Goal: Task Accomplishment & Management: Manage account settings

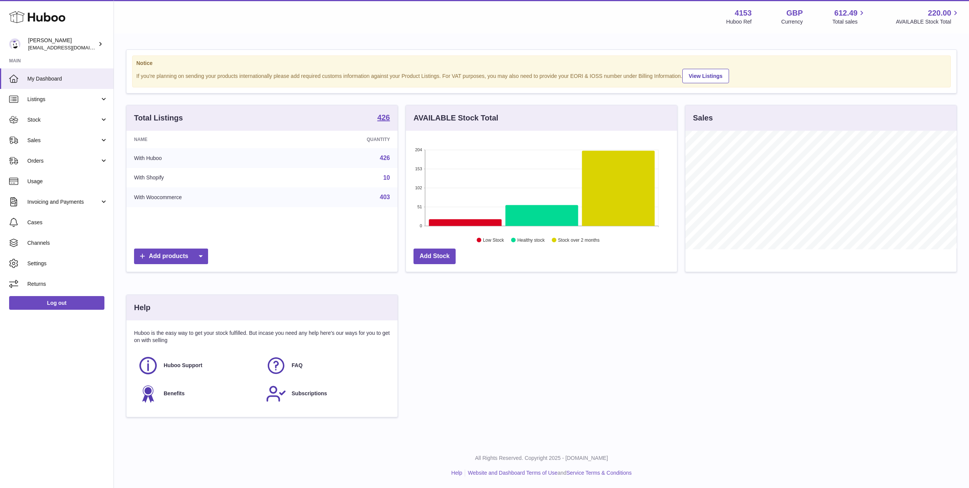
drag, startPoint x: 0, startPoint y: 0, endPoint x: 19, endPoint y: 17, distance: 25.8
click at [19, 17] on icon at bounding box center [37, 16] width 56 height 15
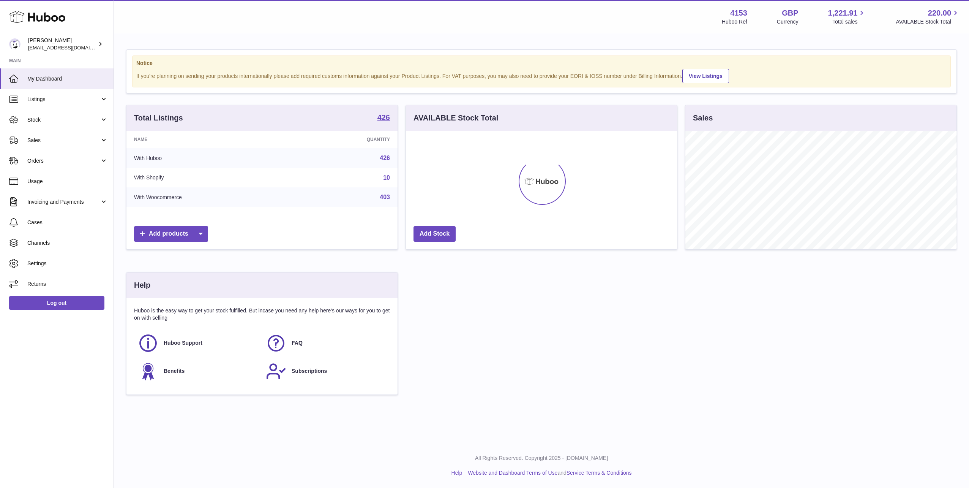
scroll to position [118, 271]
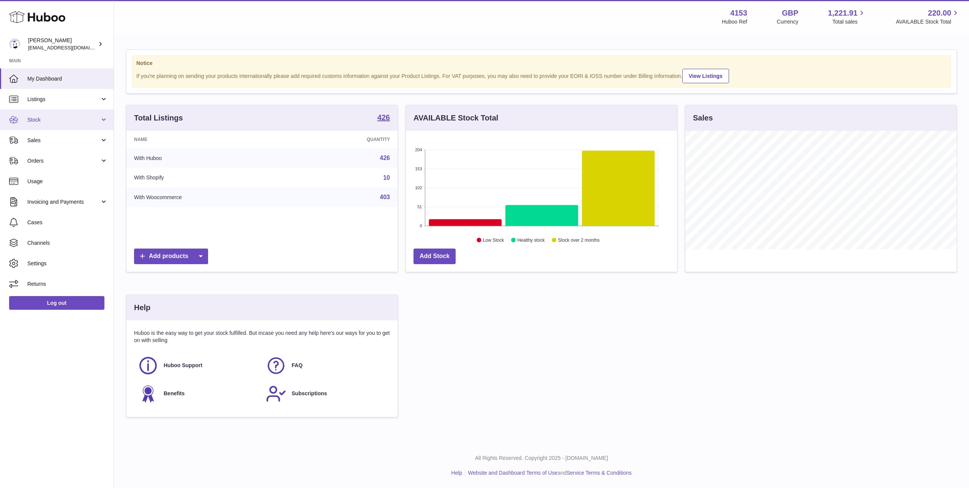
click at [50, 121] on span "Stock" at bounding box center [63, 119] width 73 height 7
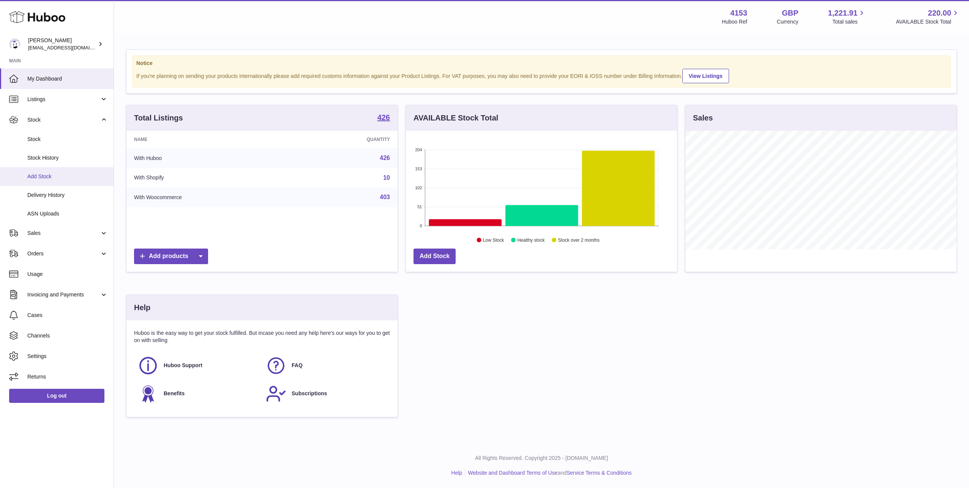
click at [49, 177] on span "Add Stock" at bounding box center [67, 176] width 80 height 7
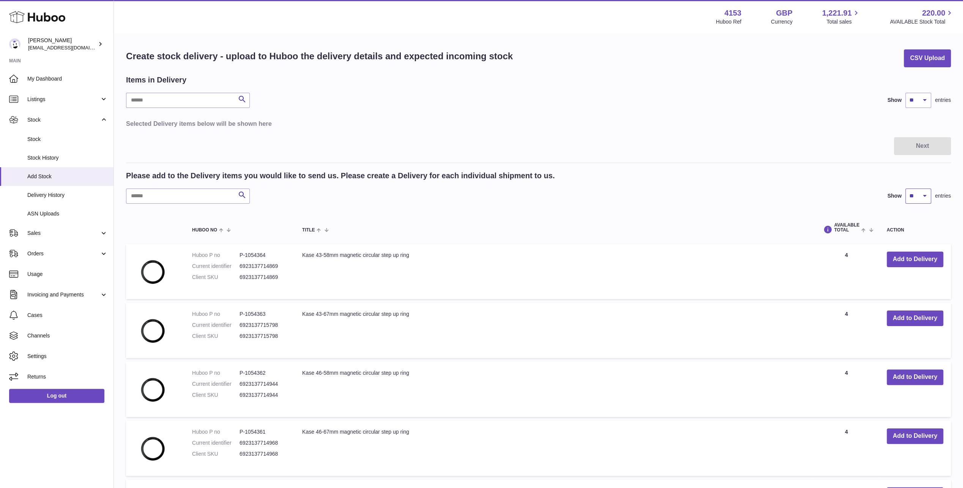
click at [919, 192] on select "** ** ** ***" at bounding box center [919, 195] width 26 height 15
select select "***"
click at [906, 188] on select "** ** ** ***" at bounding box center [919, 195] width 26 height 15
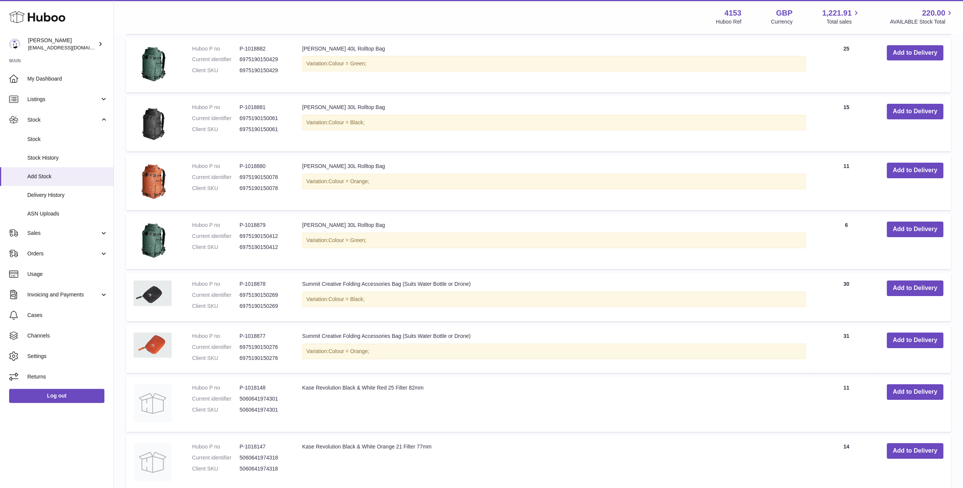
scroll to position [5686, 0]
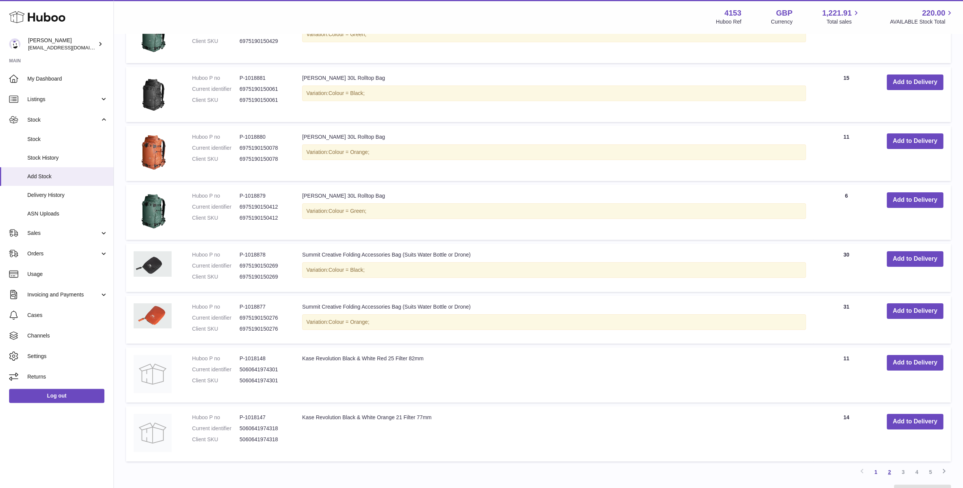
click at [891, 465] on link "2" at bounding box center [890, 472] width 14 height 14
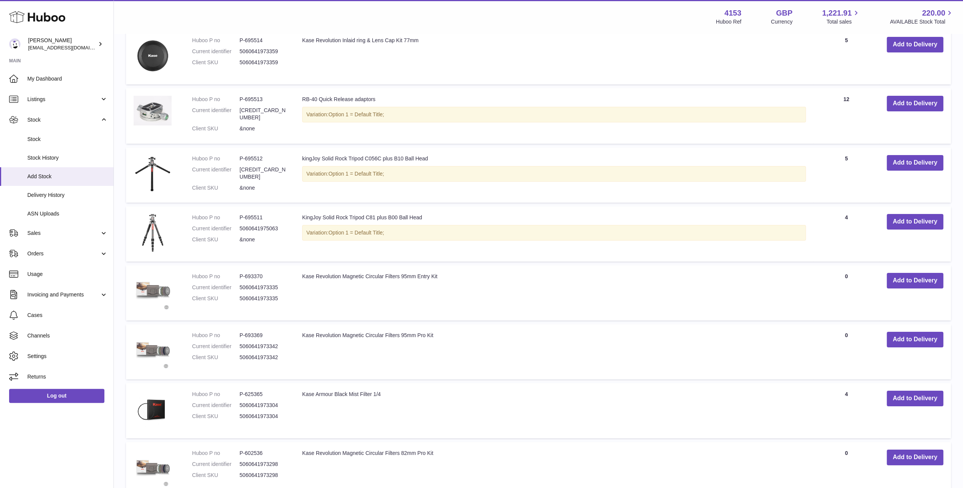
scroll to position [5693, 0]
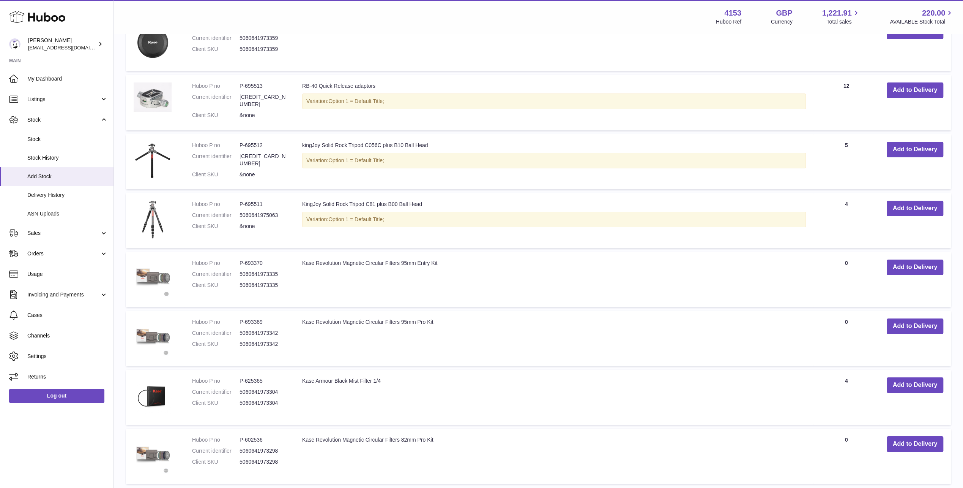
click at [902, 487] on link "3" at bounding box center [903, 494] width 14 height 14
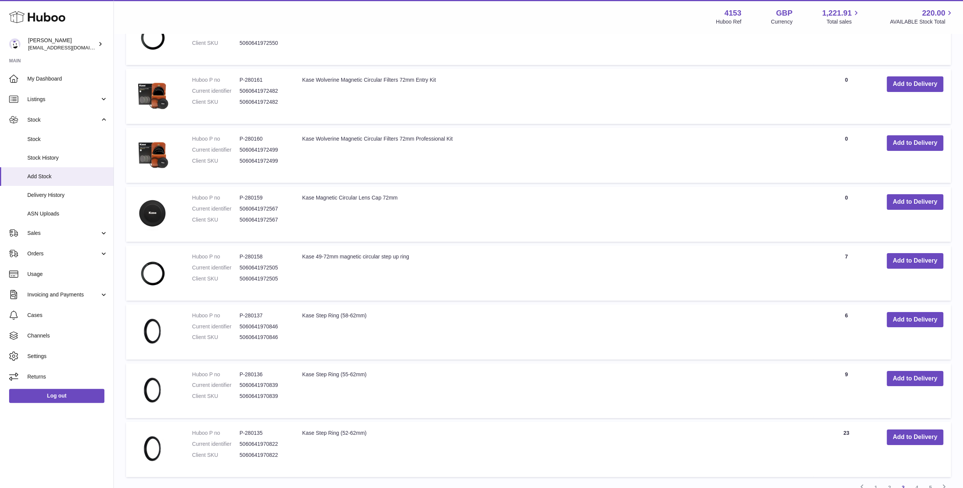
scroll to position [5587, 0]
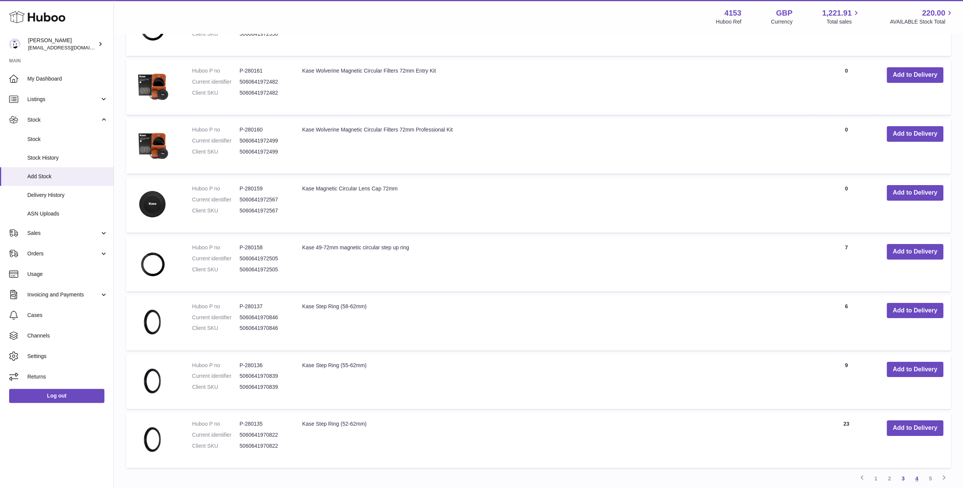
click at [917, 471] on link "4" at bounding box center [917, 478] width 14 height 14
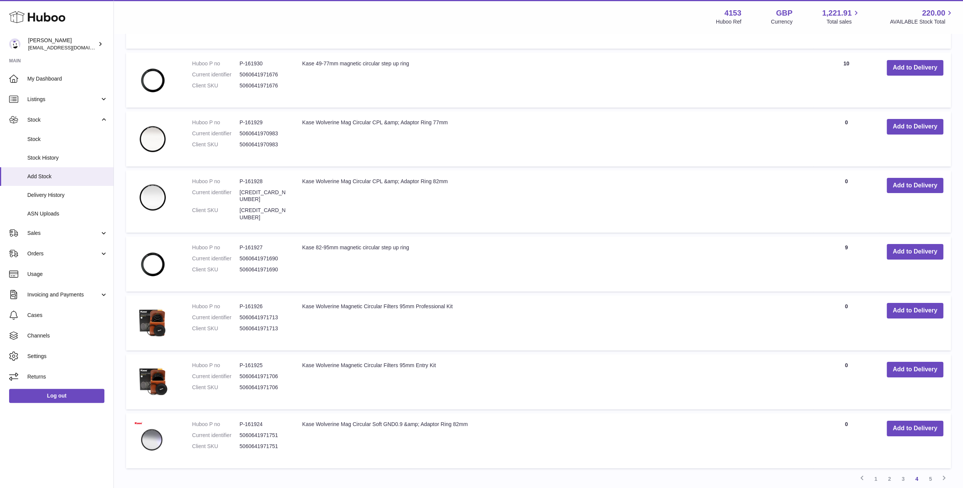
scroll to position [5645, 0]
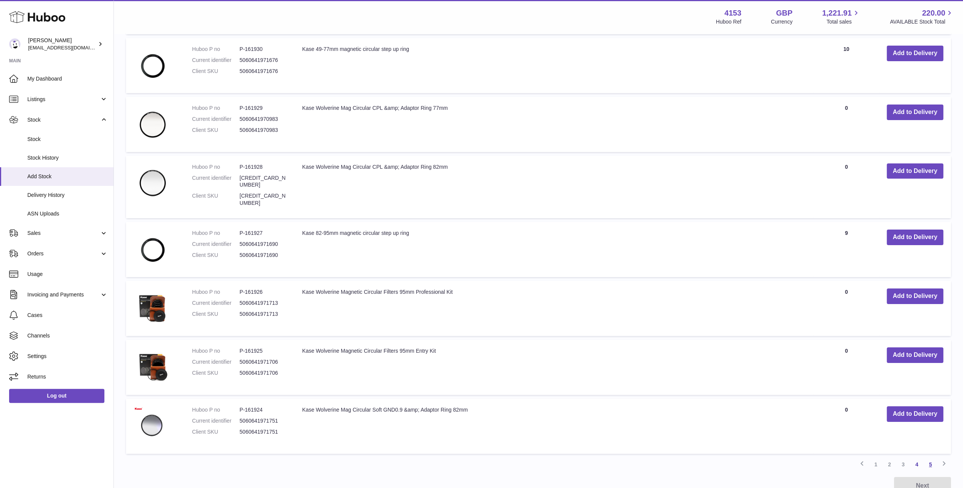
click at [929, 457] on link "5" at bounding box center [931, 464] width 14 height 14
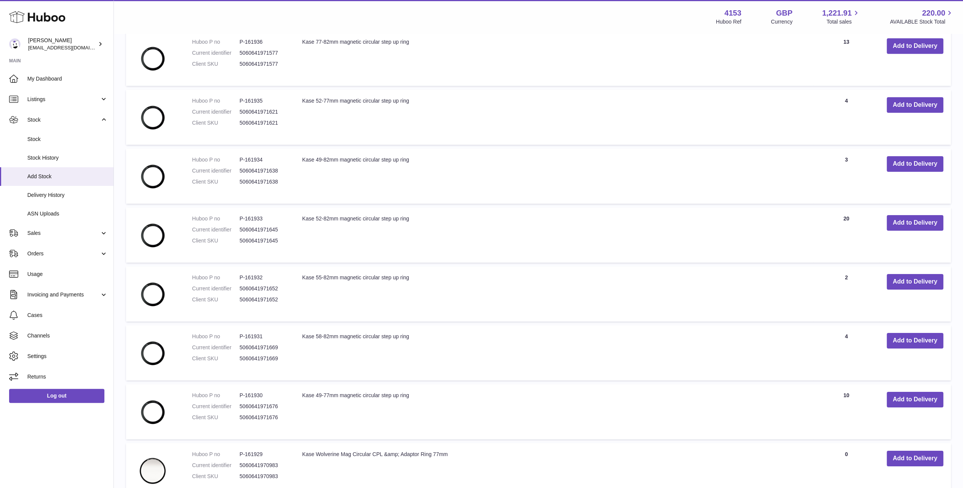
scroll to position [5645, 0]
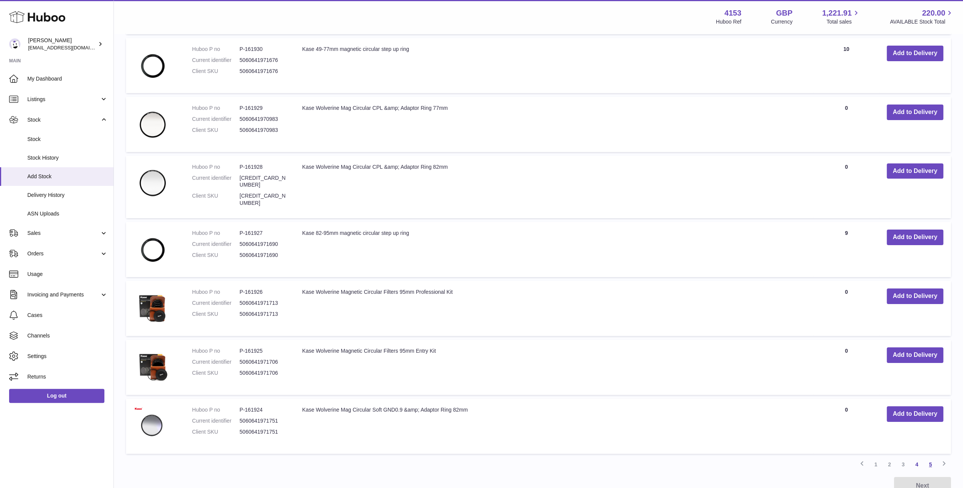
click at [933, 457] on link "5" at bounding box center [931, 464] width 14 height 14
click at [943, 458] on icon at bounding box center [944, 462] width 9 height 9
click at [918, 457] on link "4" at bounding box center [917, 464] width 14 height 14
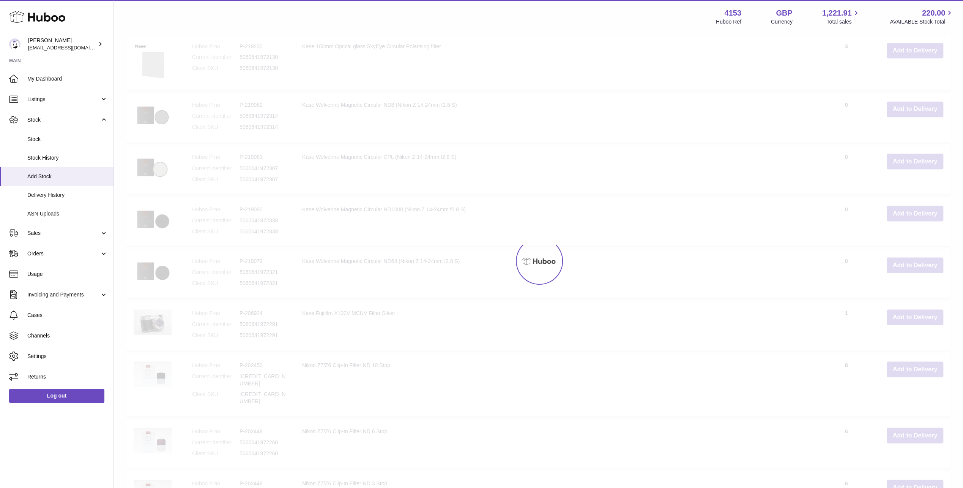
scroll to position [34, 0]
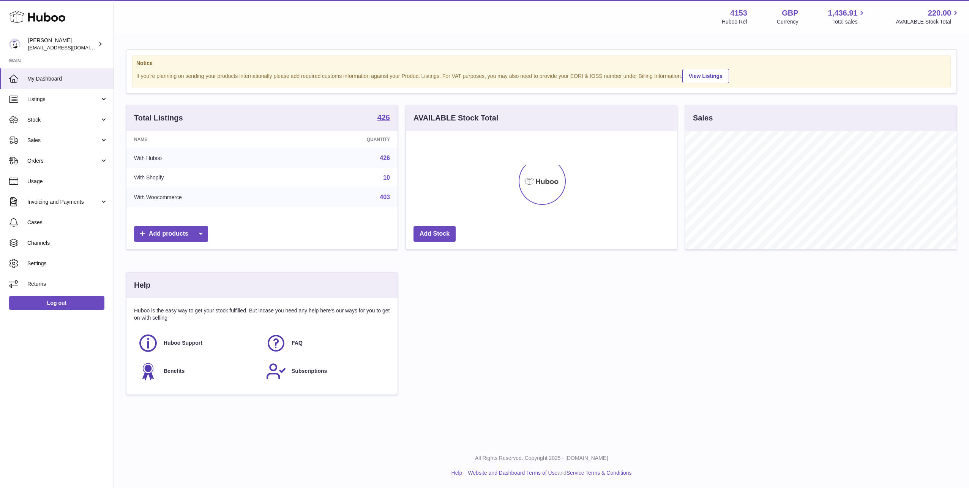
scroll to position [118, 271]
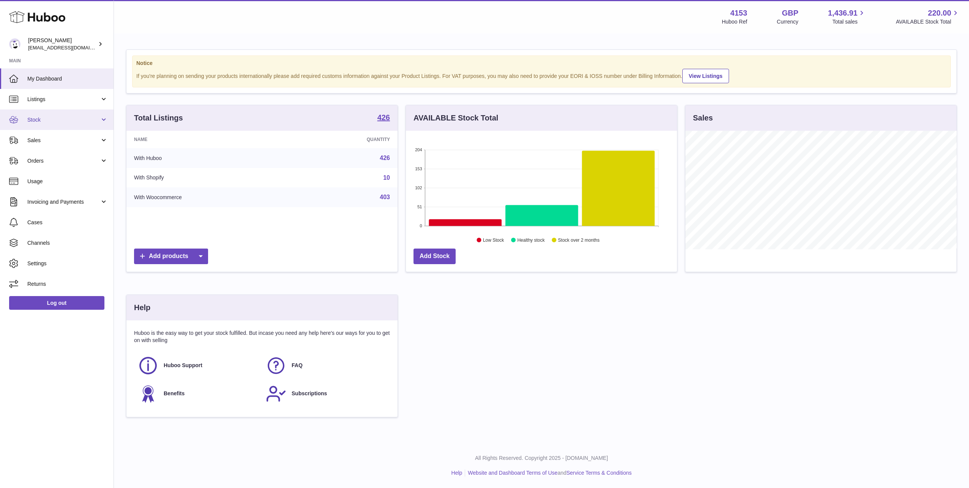
click at [33, 120] on span "Stock" at bounding box center [63, 119] width 73 height 7
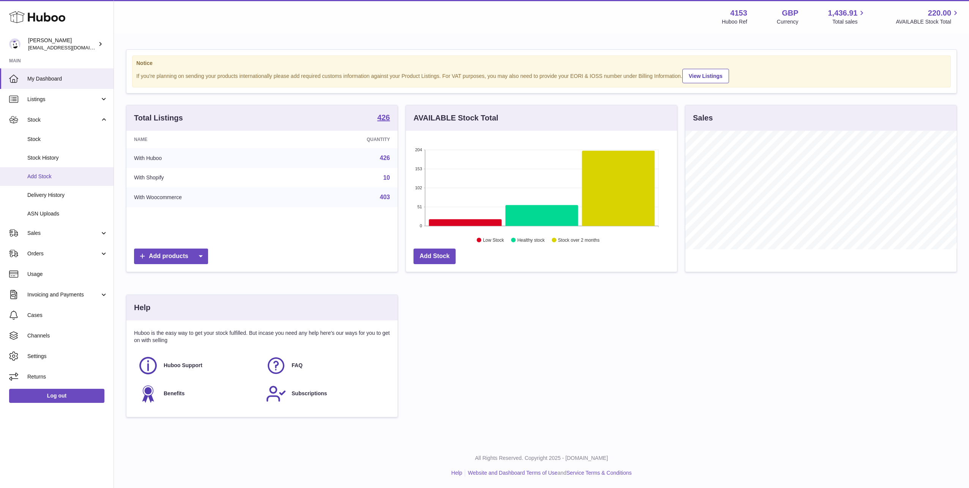
click at [41, 175] on span "Add Stock" at bounding box center [67, 176] width 80 height 7
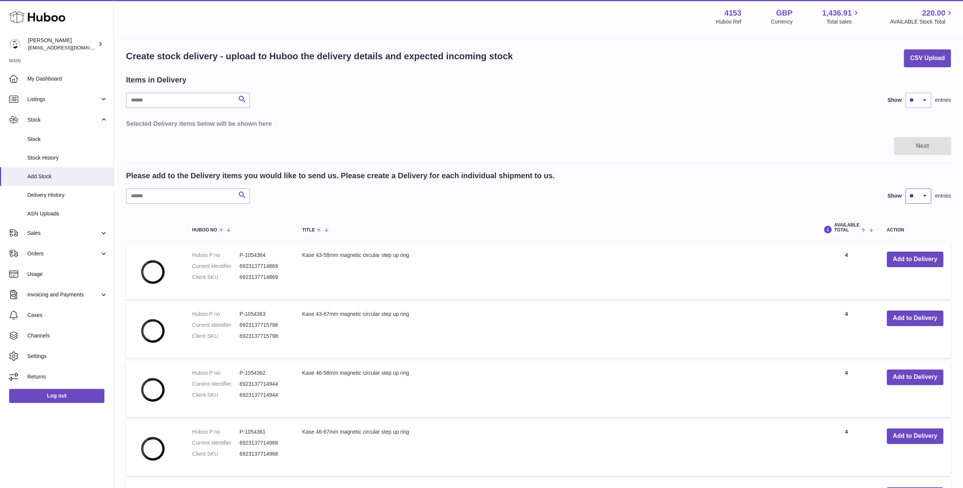
click at [917, 193] on select "** ** ** ***" at bounding box center [919, 195] width 26 height 15
select select "***"
click at [906, 188] on select "** ** ** ***" at bounding box center [919, 195] width 26 height 15
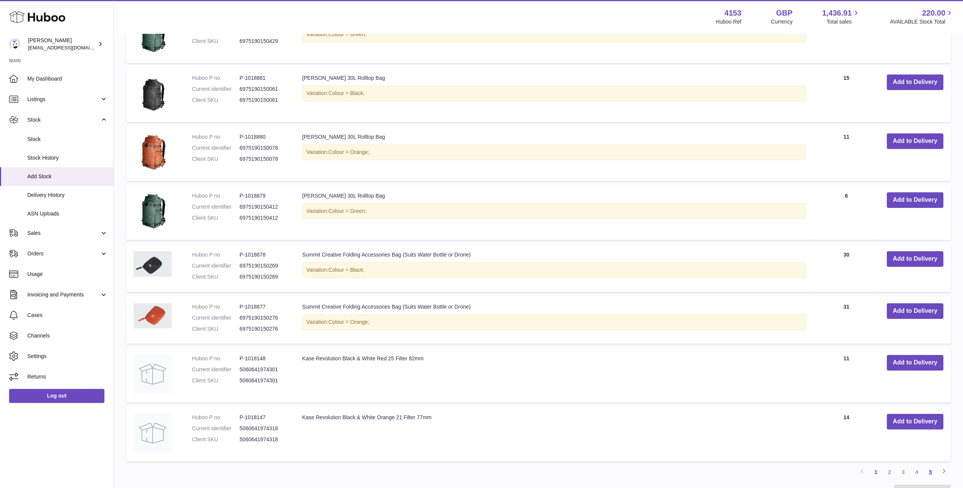
click at [930, 465] on link "5" at bounding box center [931, 472] width 14 height 14
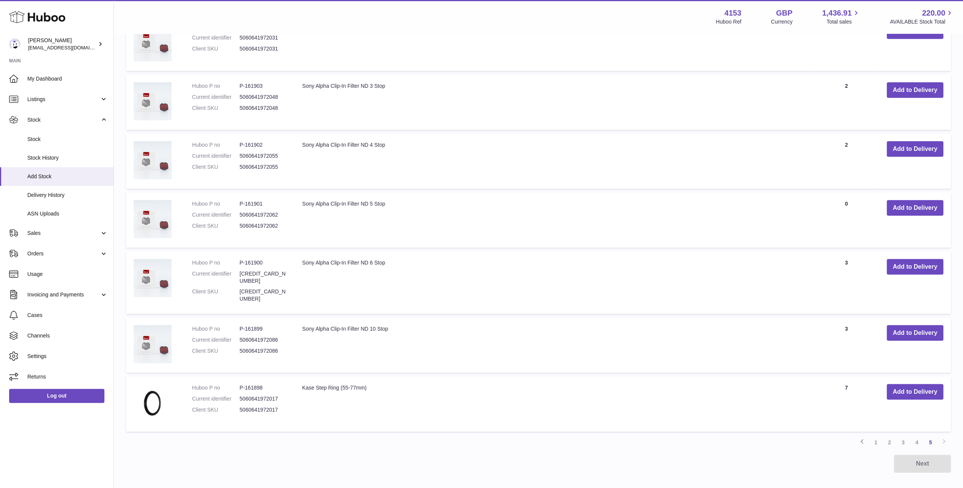
scroll to position [1382, 0]
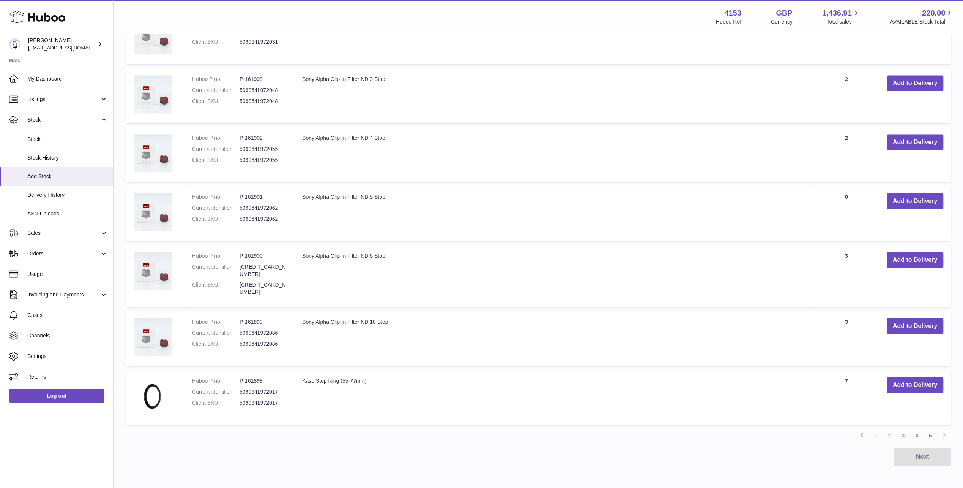
click at [921, 447] on div "Next" at bounding box center [538, 456] width 825 height 18
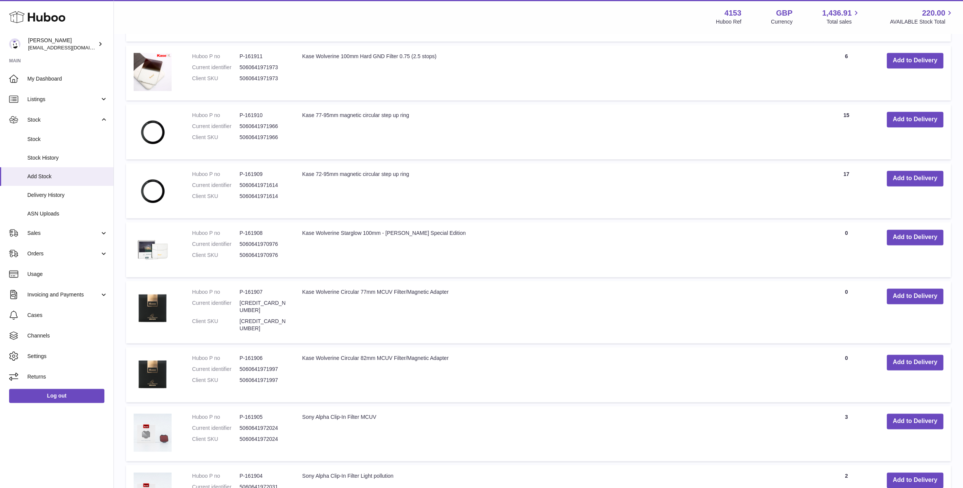
scroll to position [699, 0]
